Goal: Task Accomplishment & Management: Complete application form

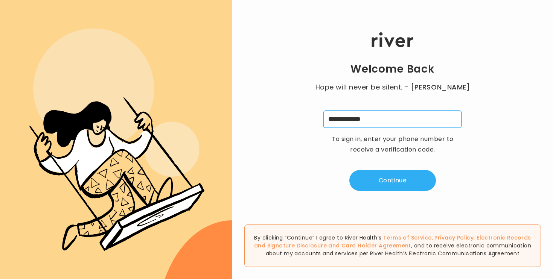
type input "**********"
type input "*"
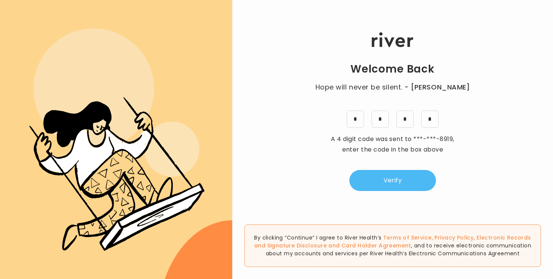
click at [370, 185] on button "Verify" at bounding box center [392, 180] width 87 height 21
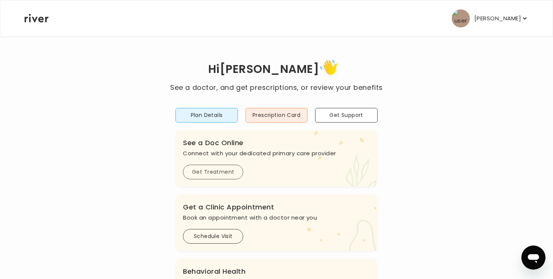
click at [229, 176] on button "Get Treatment" at bounding box center [213, 172] width 60 height 15
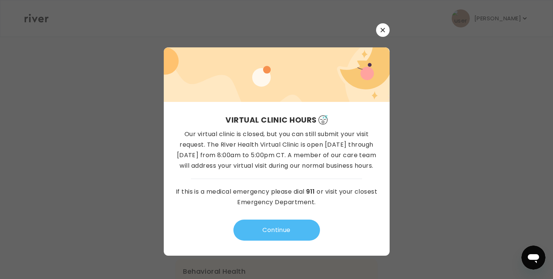
click at [296, 237] on button "Continue" at bounding box center [276, 230] width 87 height 21
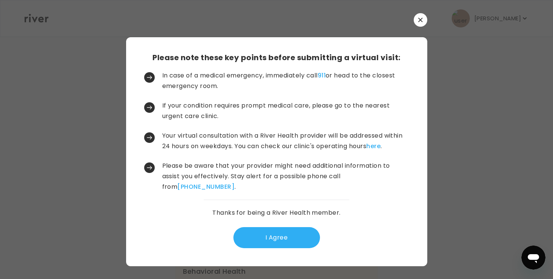
click at [296, 237] on button "I Agree" at bounding box center [276, 237] width 87 height 21
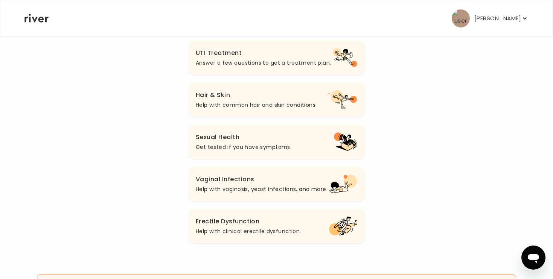
scroll to position [275, 0]
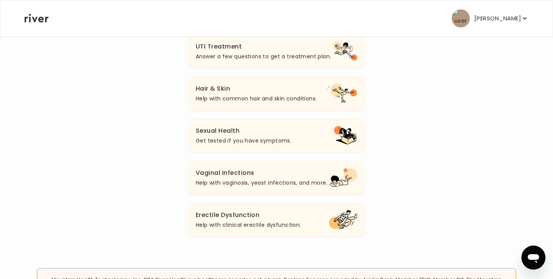
click at [284, 92] on h3 "Hair & Skin" at bounding box center [256, 89] width 121 height 11
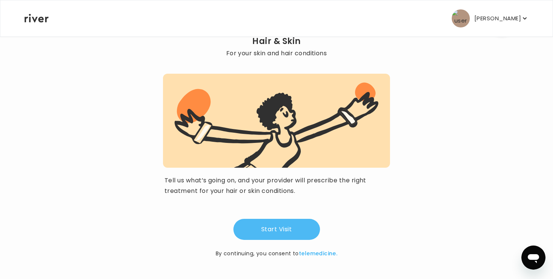
scroll to position [39, 0]
click at [283, 231] on button "Start Visit" at bounding box center [276, 229] width 87 height 21
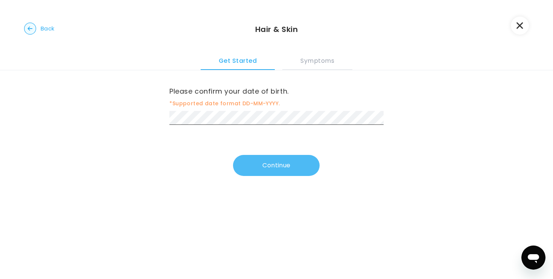
click at [279, 167] on button "Continue" at bounding box center [276, 165] width 87 height 21
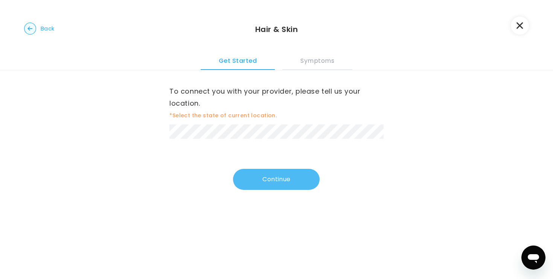
click at [272, 182] on button "Continue" at bounding box center [276, 179] width 87 height 21
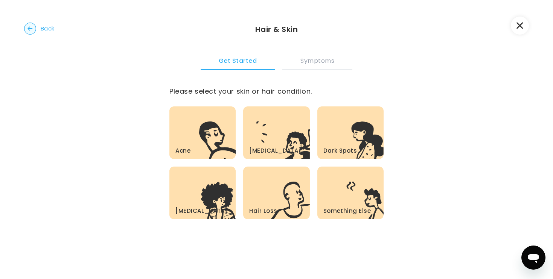
click at [221, 143] on icon at bounding box center [217, 141] width 36 height 38
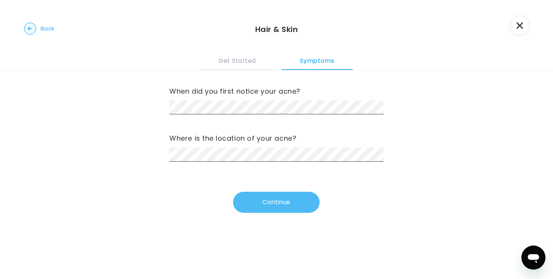
click at [276, 202] on button "Continue" at bounding box center [276, 202] width 87 height 21
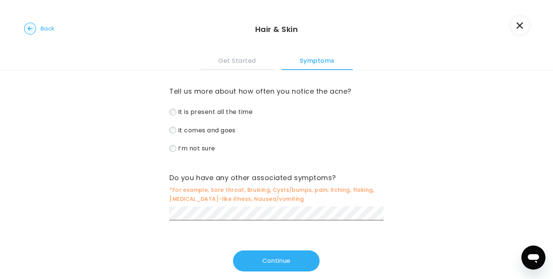
click at [203, 110] on span "It is present all the time" at bounding box center [215, 112] width 74 height 9
click at [260, 263] on button "Continue" at bounding box center [276, 261] width 87 height 21
click at [276, 261] on button "Continue" at bounding box center [276, 261] width 87 height 21
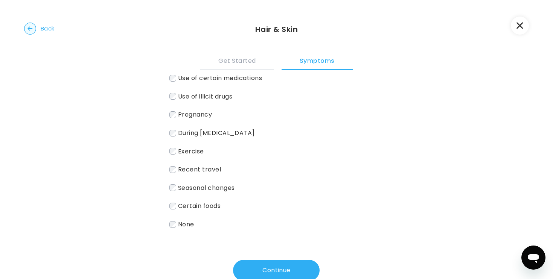
scroll to position [81, 0]
click at [182, 228] on span "None" at bounding box center [186, 224] width 16 height 9
click at [264, 272] on button "Continue" at bounding box center [276, 270] width 87 height 21
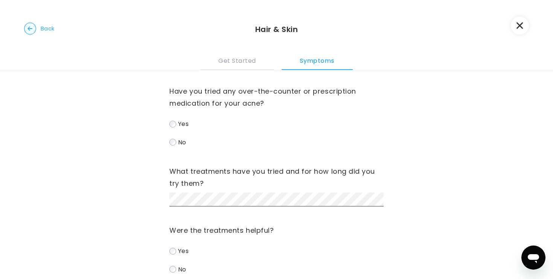
scroll to position [0, 0]
click at [178, 144] on label "No" at bounding box center [276, 142] width 214 height 11
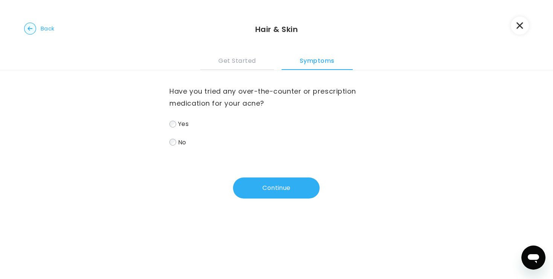
click at [274, 207] on div "Have you tried any over-the-counter or prescription medication for your acne? Y…" at bounding box center [276, 143] width 553 height 147
click at [274, 197] on button "Continue" at bounding box center [276, 188] width 87 height 21
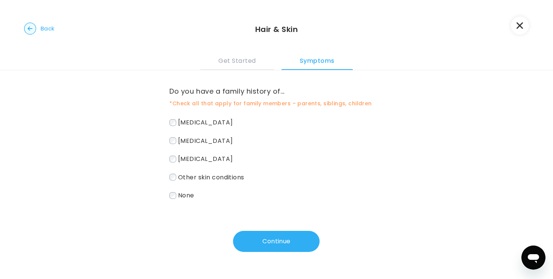
click at [195, 158] on span "[MEDICAL_DATA]" at bounding box center [205, 159] width 55 height 9
click at [244, 247] on button "Continue" at bounding box center [276, 241] width 87 height 21
